Goal: Task Accomplishment & Management: Manage account settings

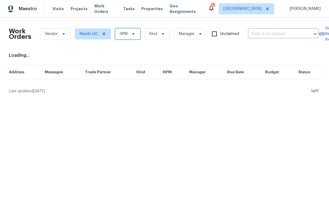
click at [134, 35] on icon at bounding box center [133, 34] width 4 height 4
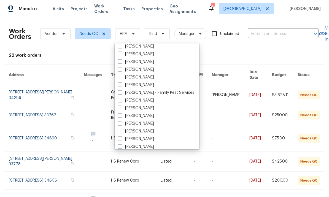
scroll to position [3, 0]
click at [148, 98] on label "[PERSON_NAME]" at bounding box center [136, 101] width 36 height 6
click at [122, 98] on input "[PERSON_NAME]" at bounding box center [120, 100] width 4 height 4
checkbox input "true"
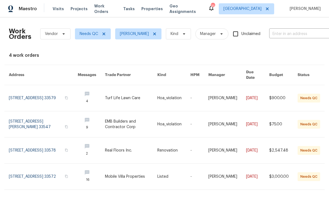
click at [45, 147] on link at bounding box center [43, 150] width 69 height 26
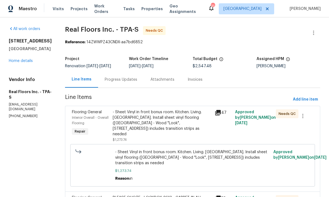
click at [111, 120] on div "Flooring General Interior Overall - Overall Flooring Repair" at bounding box center [90, 126] width 41 height 36
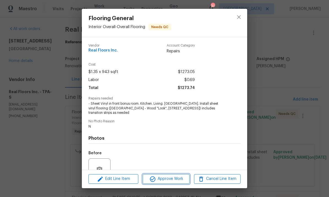
click at [165, 178] on span "Approve Work" at bounding box center [165, 179] width 43 height 7
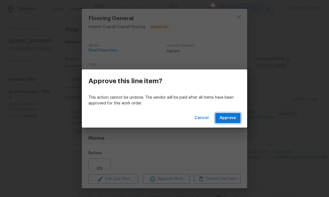
click at [231, 117] on span "Approve" at bounding box center [228, 118] width 17 height 7
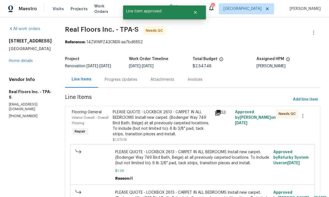
click at [182, 125] on div "PLEASE QUOTE - LOCKBOX 2613 - CARPET IN ALL BEDROOMS Install new carpet. (Boden…" at bounding box center [162, 123] width 99 height 28
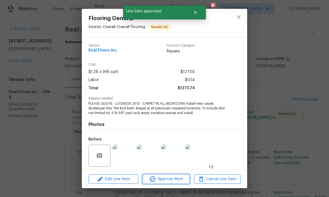
click at [177, 179] on span "Approve Work" at bounding box center [165, 179] width 43 height 7
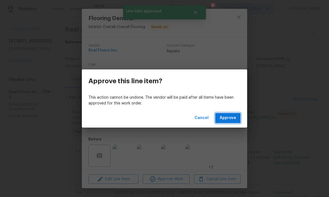
click at [225, 115] on span "Approve" at bounding box center [228, 118] width 17 height 7
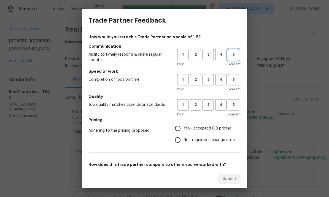
click at [232, 56] on span "5" at bounding box center [233, 55] width 10 height 6
click at [219, 83] on button "4" at bounding box center [220, 79] width 11 height 11
click at [237, 107] on span "5" at bounding box center [233, 105] width 10 height 6
click at [207, 128] on span "Yes - accepted OD pricing" at bounding box center [208, 129] width 48 height 6
click at [184, 128] on input "Yes - accepted OD pricing" at bounding box center [178, 129] width 12 height 12
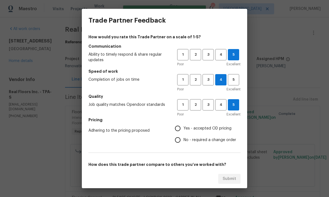
radio input "true"
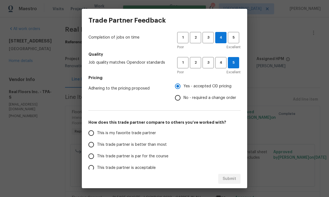
scroll to position [47, 0]
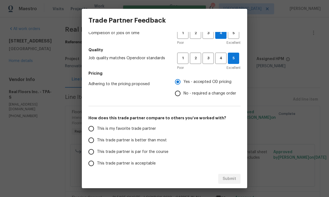
click at [94, 132] on input "This is my favorite trade partner" at bounding box center [91, 129] width 12 height 12
click at [236, 180] on button "Submit" at bounding box center [229, 179] width 22 height 10
radio input "true"
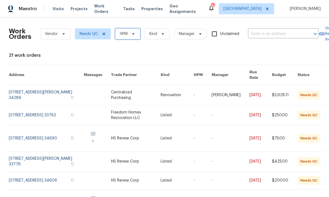
click at [131, 36] on span at bounding box center [132, 34] width 6 height 4
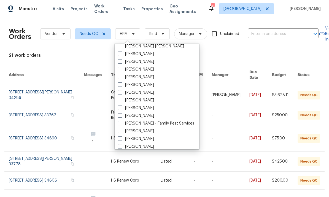
scroll to position [56, 0]
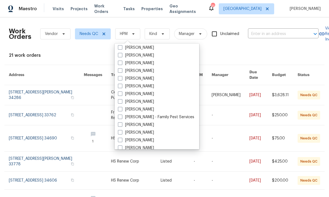
click at [120, 126] on span at bounding box center [120, 124] width 4 height 4
click at [120, 126] on input "[PERSON_NAME]" at bounding box center [120, 124] width 4 height 4
checkbox input "true"
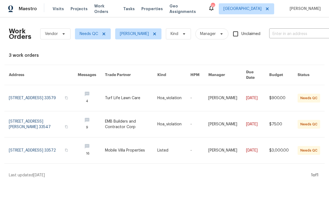
click at [38, 94] on link at bounding box center [43, 98] width 69 height 26
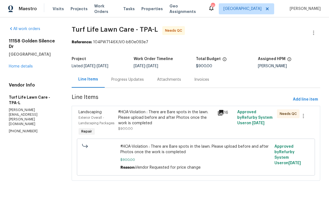
click at [119, 81] on div "Progress Updates" at bounding box center [127, 80] width 33 height 6
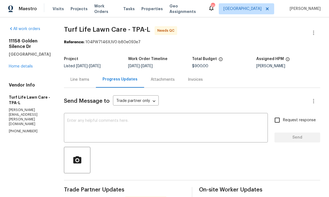
click at [19, 68] on link "Home details" at bounding box center [21, 66] width 24 height 4
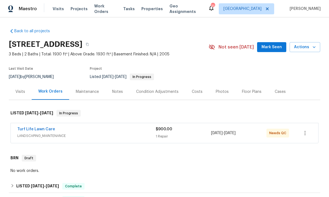
click at [24, 128] on link "Turf Life Lawn Care" at bounding box center [36, 129] width 38 height 4
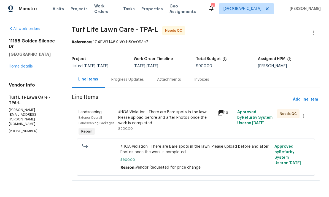
click at [120, 122] on div "#HOA-Violation : There are Bare spots in the lawn. Please upload before and aft…" at bounding box center [166, 117] width 96 height 17
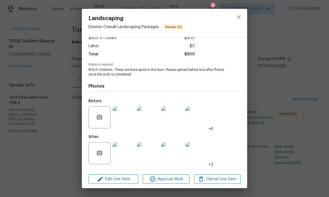
scroll to position [35, 0]
click at [120, 153] on img at bounding box center [124, 153] width 22 height 22
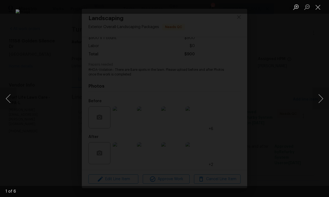
click at [317, 97] on button "Next image" at bounding box center [320, 99] width 17 height 22
click at [320, 96] on button "Next image" at bounding box center [320, 99] width 17 height 22
click at [321, 97] on button "Next image" at bounding box center [320, 99] width 17 height 22
click at [321, 96] on button "Next image" at bounding box center [320, 99] width 17 height 22
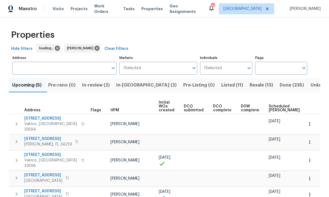
click at [250, 82] on span "Resale (13)" at bounding box center [261, 85] width 23 height 8
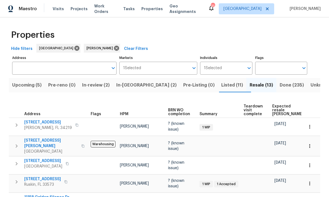
click at [221, 85] on span "Listed (11)" at bounding box center [232, 85] width 22 height 8
